Goal: Navigation & Orientation: Find specific page/section

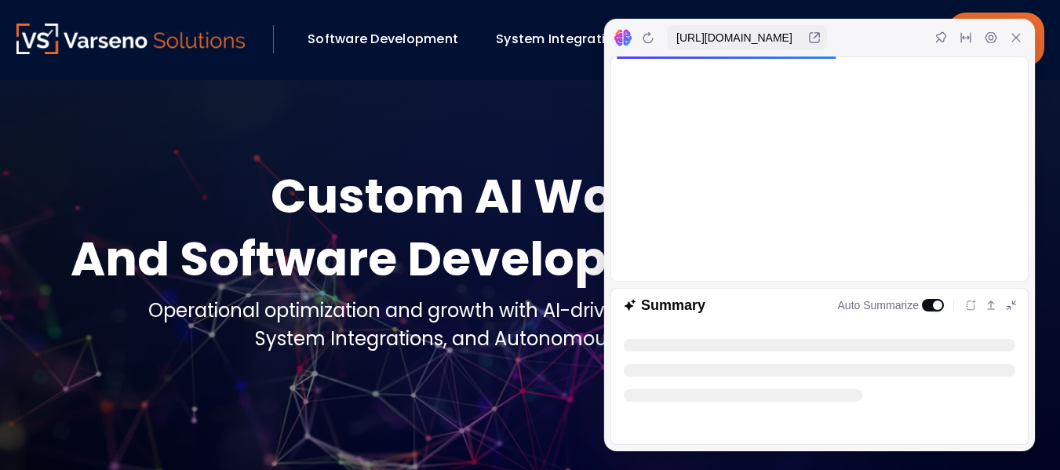
scroll to position [43, 0]
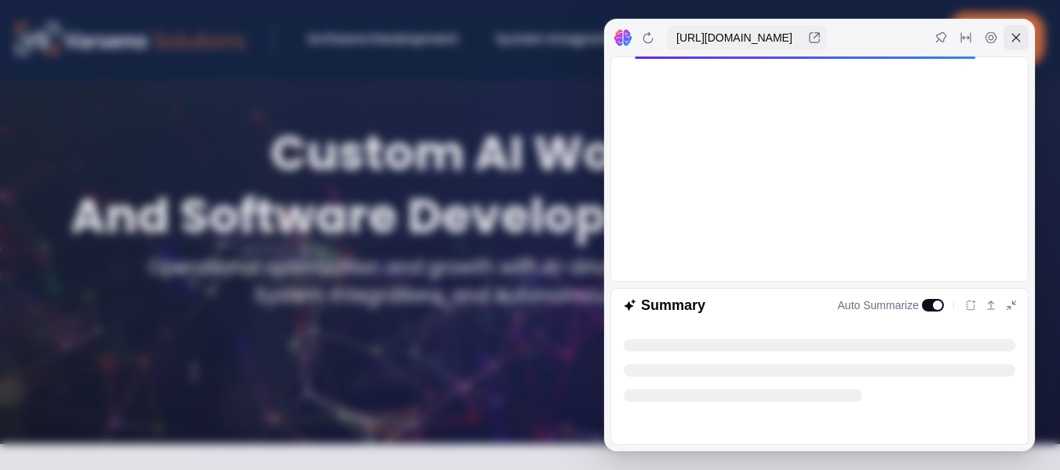
click at [1019, 41] on icon at bounding box center [1016, 37] width 13 height 13
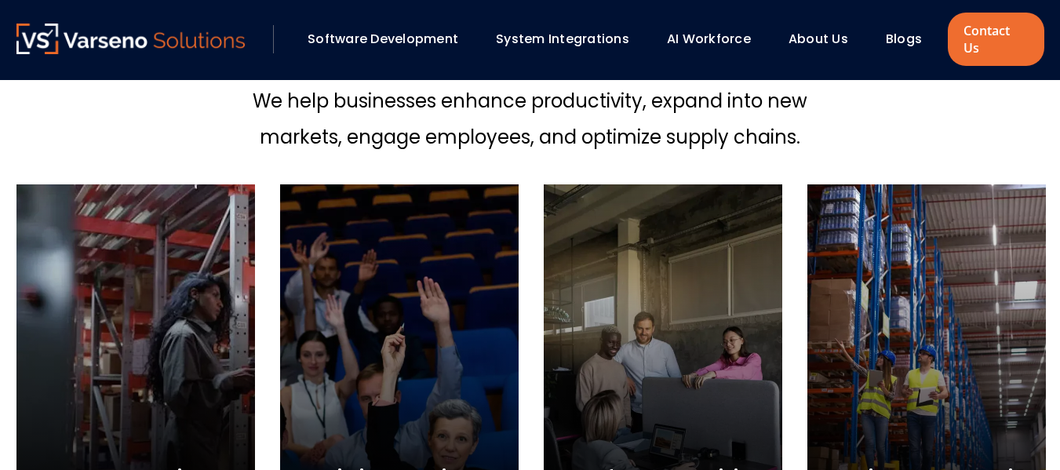
scroll to position [571, 0]
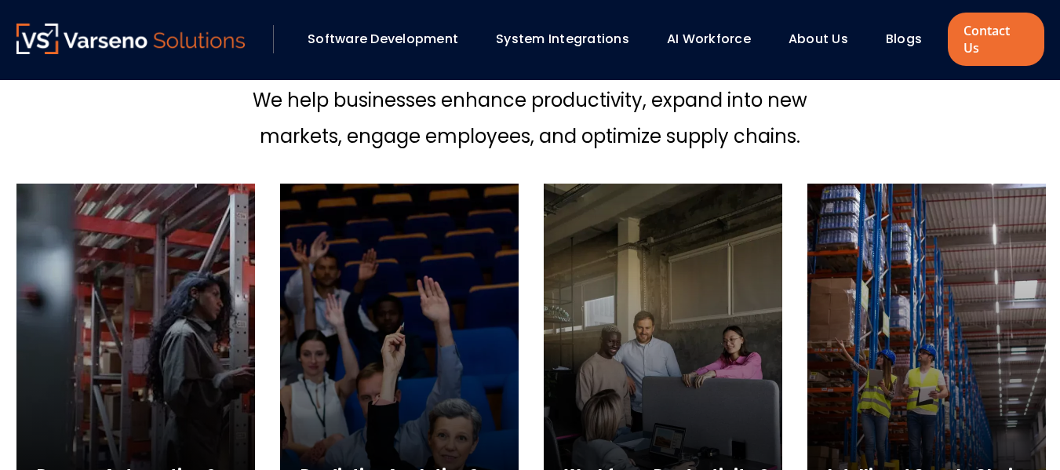
click at [910, 30] on link "Blogs" at bounding box center [904, 39] width 36 height 18
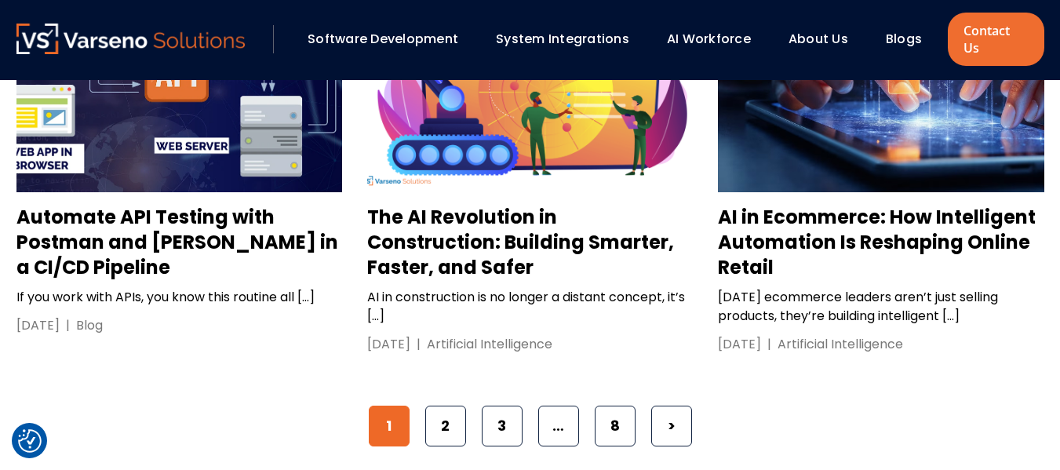
scroll to position [2514, 0]
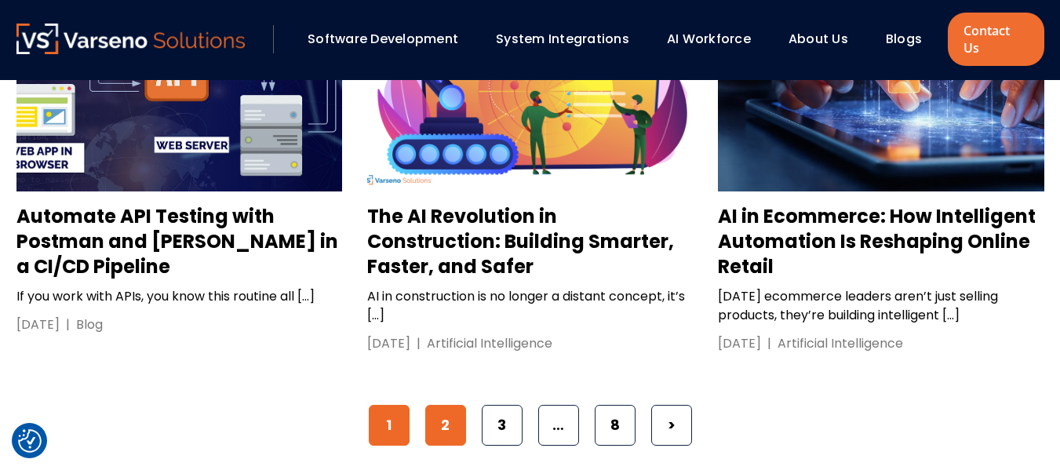
click at [457, 405] on link "2" at bounding box center [445, 425] width 41 height 41
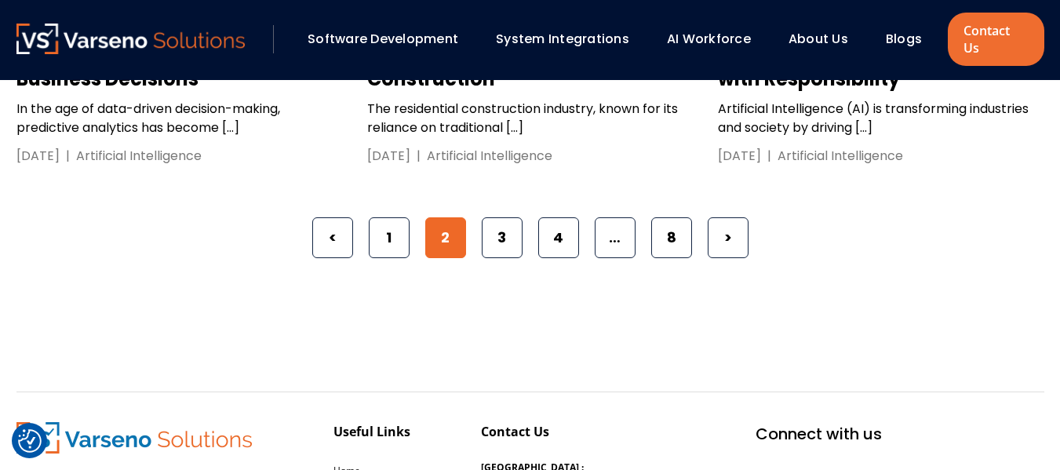
scroll to position [2656, 0]
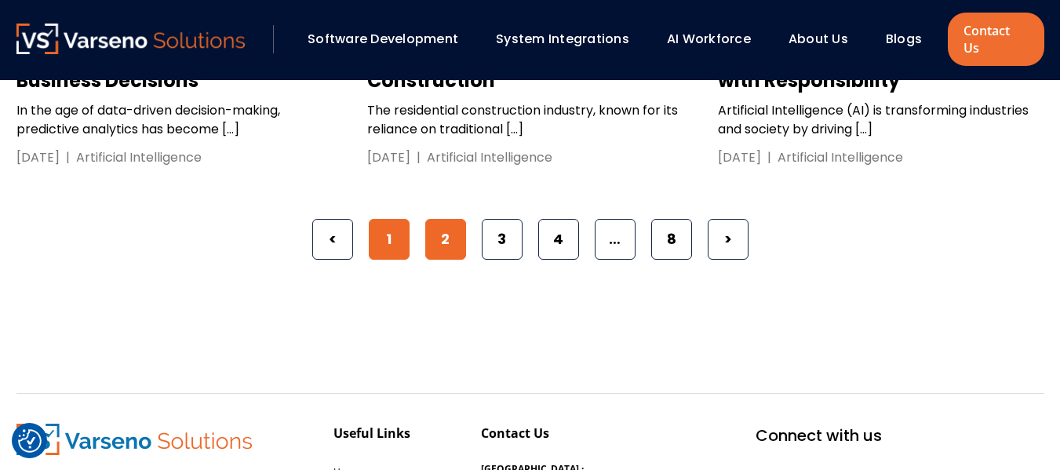
click at [376, 219] on link "1" at bounding box center [389, 239] width 41 height 41
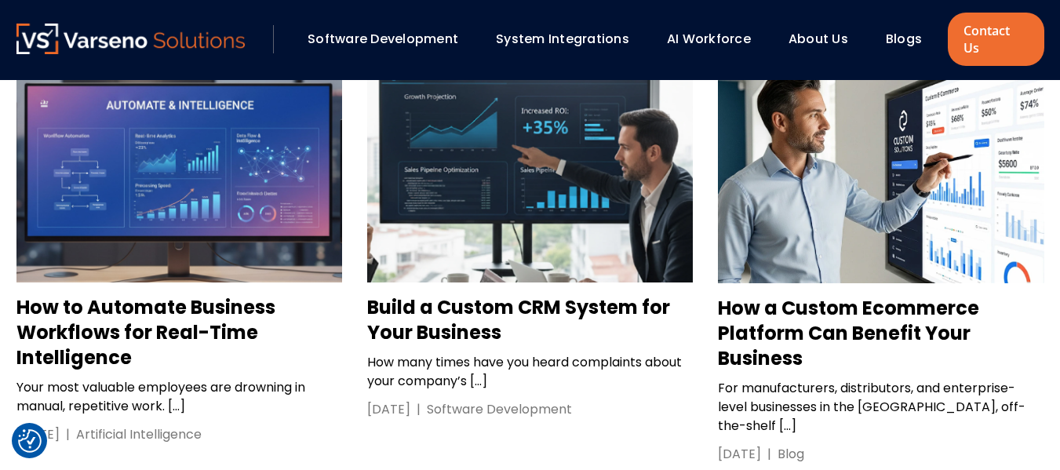
scroll to position [1540, 0]
